Goal: Information Seeking & Learning: Learn about a topic

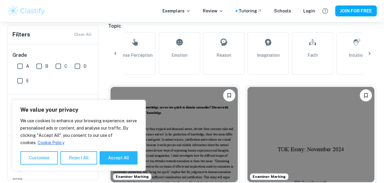
scroll to position [0, 454]
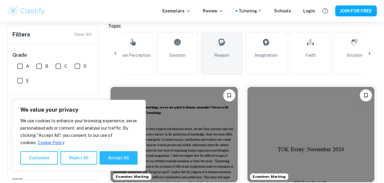
click at [221, 62] on link "Reason" at bounding box center [221, 53] width 41 height 43
type input "Reason"
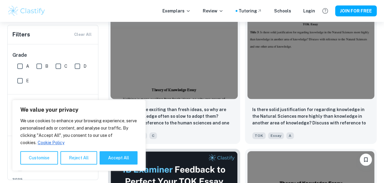
scroll to position [219, 0]
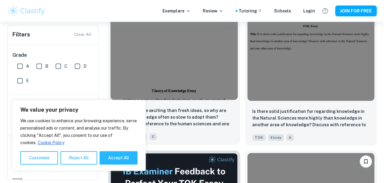
click at [175, 59] on img at bounding box center [174, 52] width 127 height 95
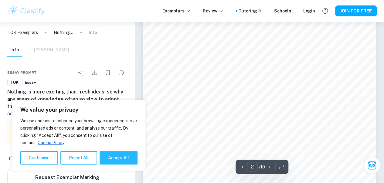
scroll to position [402, 0]
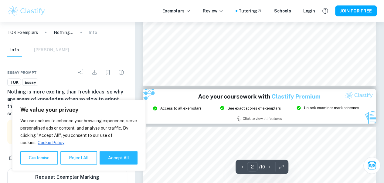
type input "3"
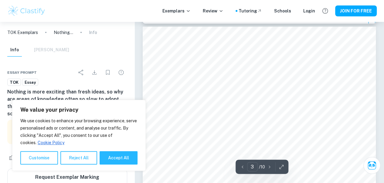
scroll to position [754, 0]
